Goal: Check status: Check status

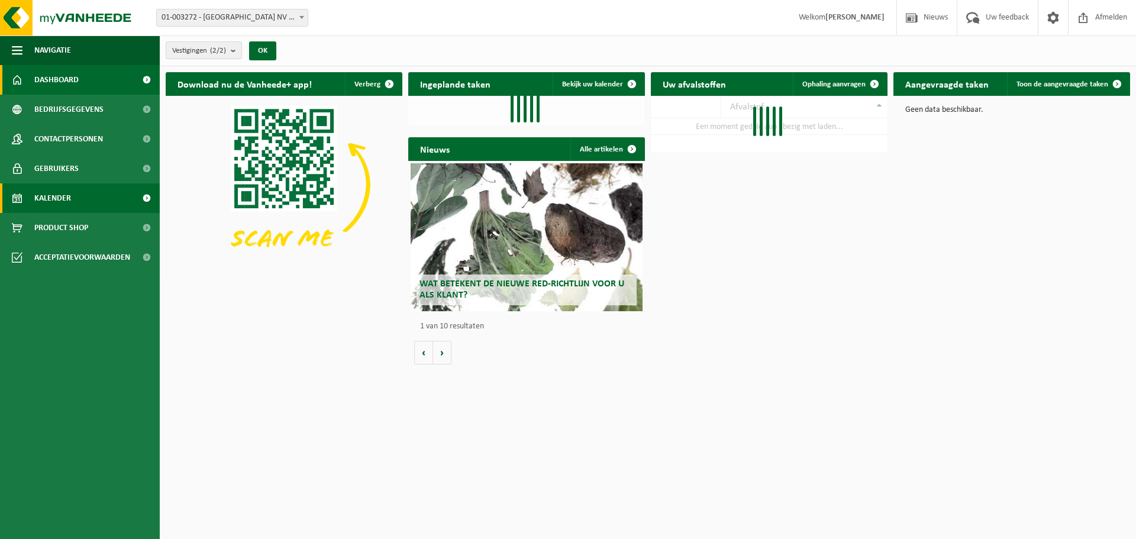
click at [95, 200] on link "Kalender" at bounding box center [80, 198] width 160 height 30
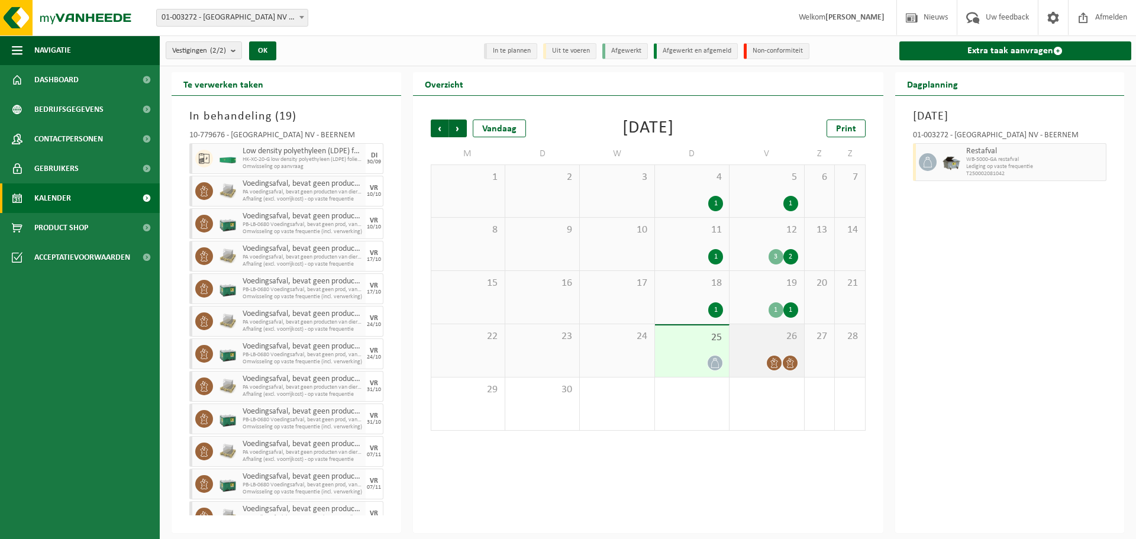
click at [742, 339] on span "26" at bounding box center [767, 336] width 62 height 13
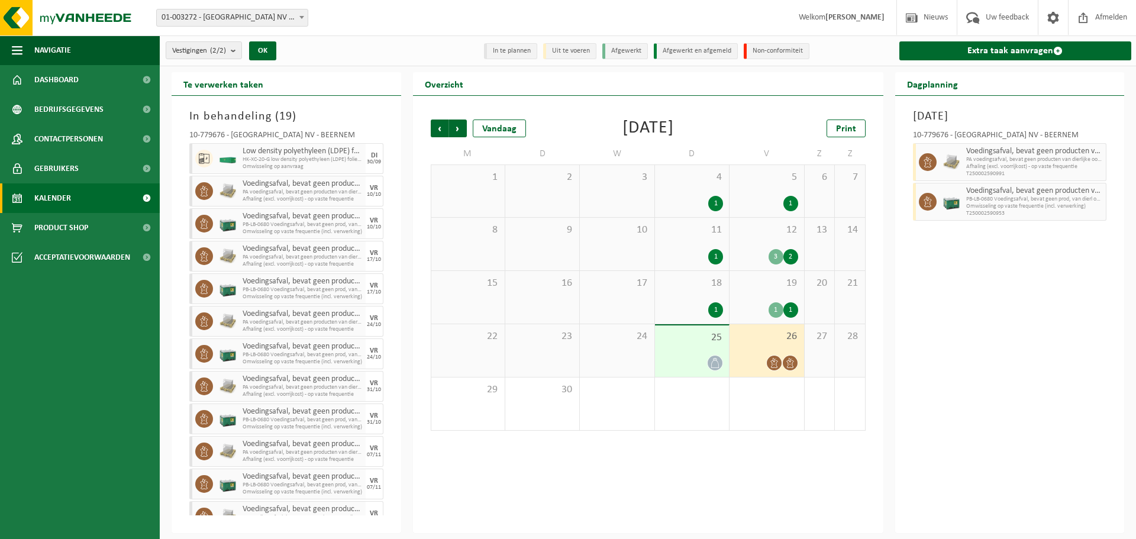
click at [696, 340] on span "25" at bounding box center [692, 337] width 62 height 13
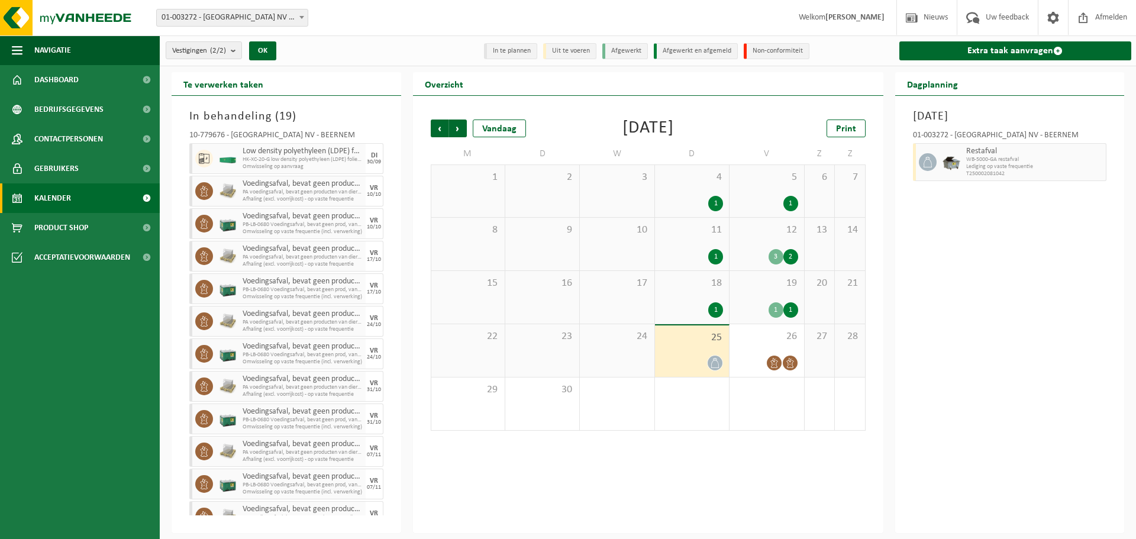
click at [399, 28] on div "Vestiging: 01-003272 - [GEOGRAPHIC_DATA] [GEOGRAPHIC_DATA] - BEERNEM 10-779676 …" at bounding box center [568, 18] width 1136 height 36
